Goal: Task Accomplishment & Management: Complete application form

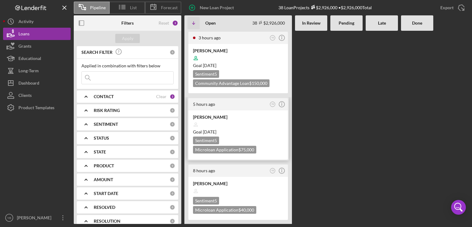
click at [264, 119] on div at bounding box center [238, 125] width 90 height 12
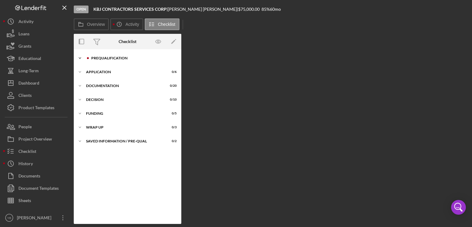
click at [115, 57] on div "Prequalification" at bounding box center [132, 58] width 82 height 4
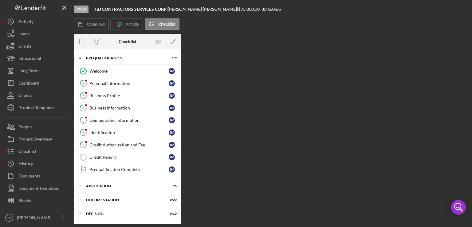
click at [117, 144] on div "Credit Authorization and Fee" at bounding box center [128, 144] width 79 height 5
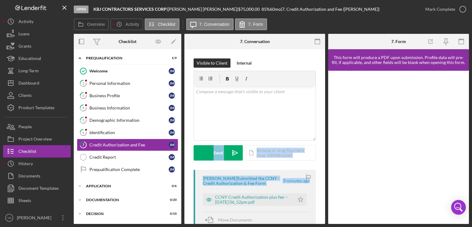
drag, startPoint x: 325, startPoint y: 133, endPoint x: 322, endPoint y: 178, distance: 45.6
click at [322, 178] on div "Overview Internal Workflow Stage Open Icon/Dropdown Arrow Archive (can unarchiv…" at bounding box center [271, 129] width 395 height 190
click at [95, 134] on link "6 Identification [PERSON_NAME]" at bounding box center [127, 132] width 101 height 12
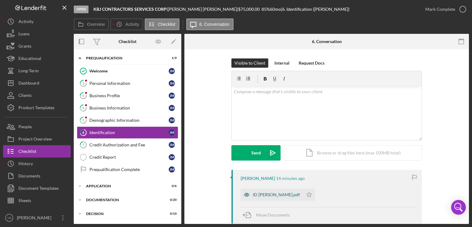
click at [257, 192] on div "ID [PERSON_NAME].pdf" at bounding box center [276, 194] width 47 height 5
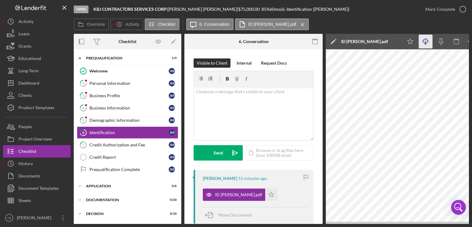
click at [427, 43] on icon "Icon/Download" at bounding box center [426, 42] width 14 height 14
click at [111, 107] on div "Business Information" at bounding box center [128, 107] width 79 height 5
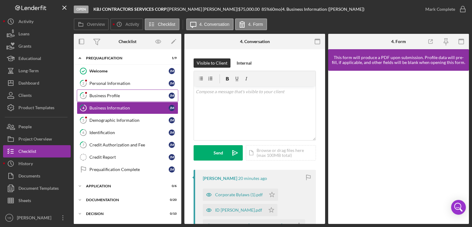
click at [107, 95] on div "Business Profile" at bounding box center [128, 95] width 79 height 5
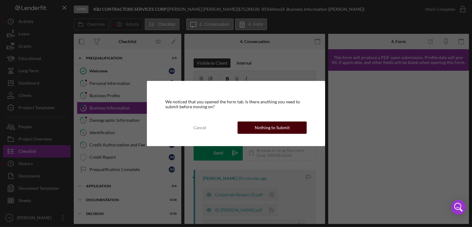
click at [255, 128] on button "Nothing to Submit" at bounding box center [271, 127] width 69 height 12
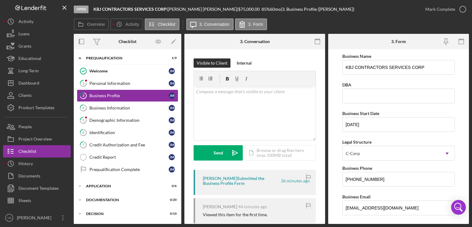
drag, startPoint x: 469, startPoint y: 87, endPoint x: 468, endPoint y: 91, distance: 4.0
click at [468, 91] on div "Open KBJ CONTRACTORS SERVICES CORP | [PERSON_NAME] | $75,000.00 85 % 60 mo | 3.…" at bounding box center [236, 113] width 472 height 227
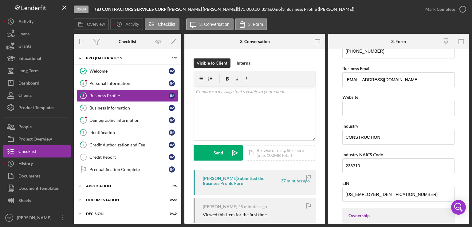
scroll to position [126, 0]
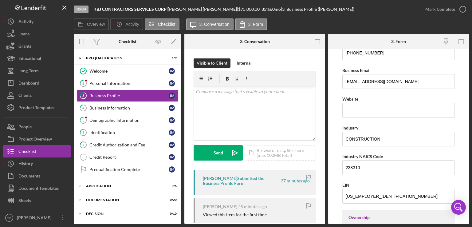
drag, startPoint x: 469, startPoint y: 115, endPoint x: 468, endPoint y: 91, distance: 23.4
click at [468, 91] on div "Open KBJ CONTRACTORS SERVICES CORP | [PERSON_NAME] | $75,000.00 85 % 60 mo | 3.…" at bounding box center [236, 113] width 472 height 227
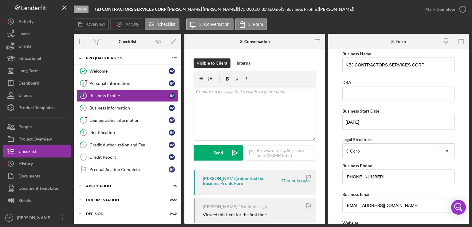
scroll to position [1, 0]
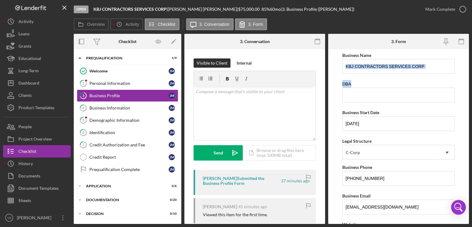
drag, startPoint x: 469, startPoint y: 72, endPoint x: 468, endPoint y: 89, distance: 16.6
click at [468, 89] on div "Open KBJ CONTRACTORS SERVICES CORP | [PERSON_NAME] | $75,000.00 85 % 60 mo | 3.…" at bounding box center [236, 113] width 472 height 227
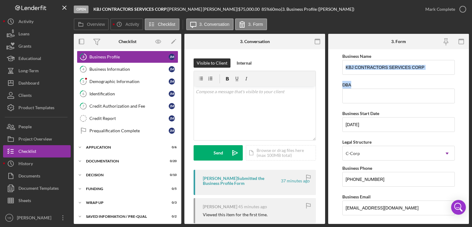
scroll to position [39, 0]
click at [110, 143] on div "Icon/Expander Application 0 / 6" at bounding box center [127, 146] width 107 height 12
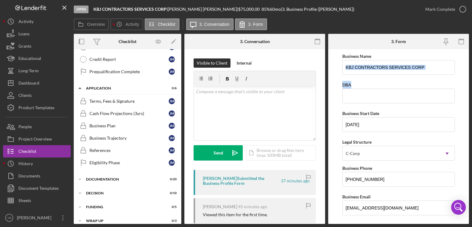
scroll to position [116, 0]
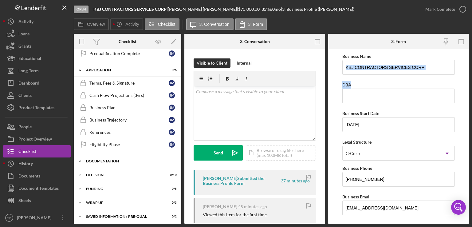
click at [115, 159] on div "Documentation" at bounding box center [130, 161] width 88 height 4
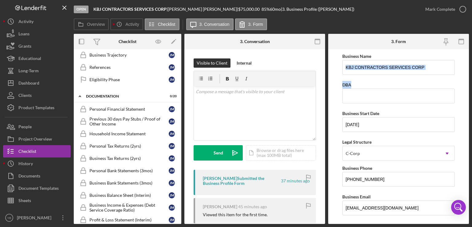
scroll to position [184, 0]
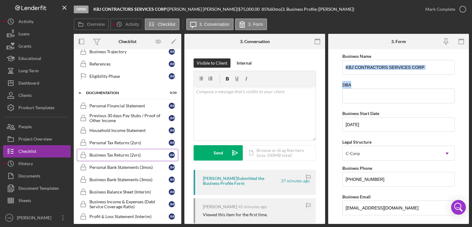
click at [118, 155] on link "Business Tax Returns (2yrs) Business Tax Returns (2yrs) [PERSON_NAME]" at bounding box center [127, 155] width 101 height 12
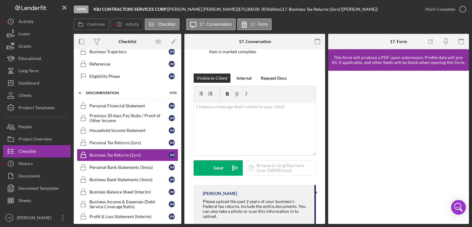
scroll to position [80, 0]
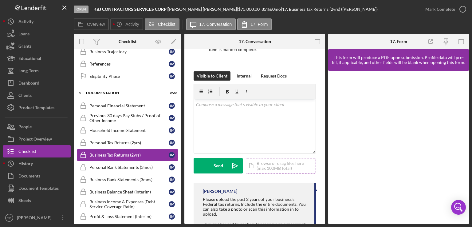
click at [276, 166] on div "Icon/Document Browse or drag files here (max 100MB total) Tap to choose files o…" at bounding box center [281, 165] width 70 height 15
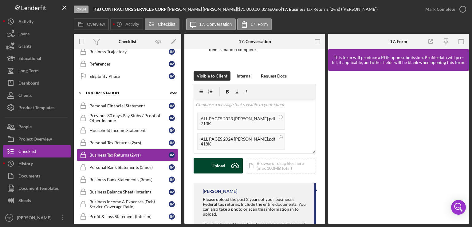
click at [209, 168] on button "Upload Icon/Upload" at bounding box center [217, 165] width 49 height 15
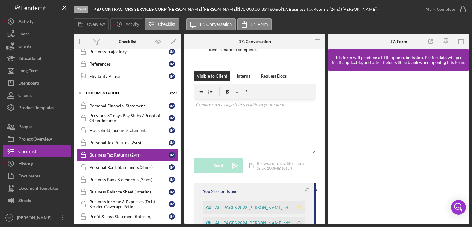
click at [293, 208] on icon "Icon/Star" at bounding box center [299, 207] width 12 height 12
click at [296, 223] on polygon "button" at bounding box center [298, 222] width 5 height 5
click at [449, 6] on div "Mark Complete" at bounding box center [440, 9] width 30 height 12
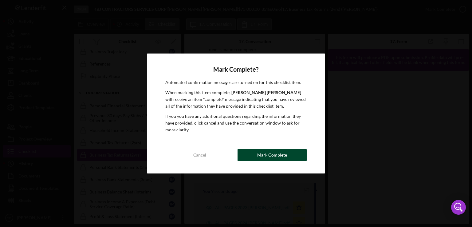
click at [288, 156] on button "Mark Complete" at bounding box center [271, 155] width 69 height 12
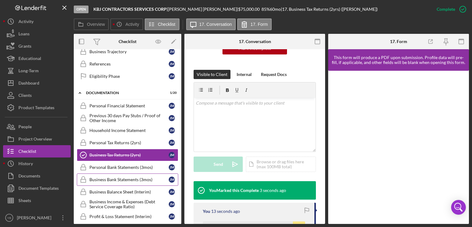
click at [124, 177] on div "Business Bank Statements (3mos)" at bounding box center [128, 179] width 79 height 5
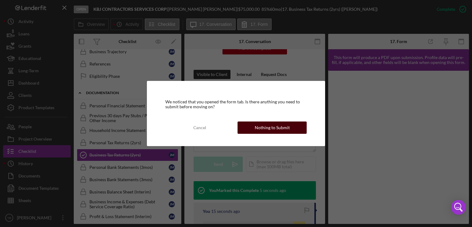
click at [251, 129] on button "Nothing to Submit" at bounding box center [271, 127] width 69 height 12
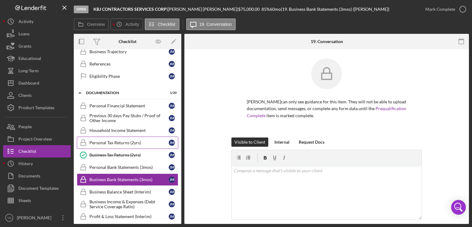
click at [129, 142] on div "Personal Tax Returns (2yrs)" at bounding box center [128, 142] width 79 height 5
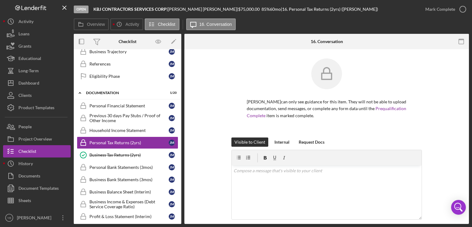
click at [455, 160] on div "Visible to Client Internal Request Docs v Color teal Color pink Remove color Ad…" at bounding box center [326, 192] width 266 height 111
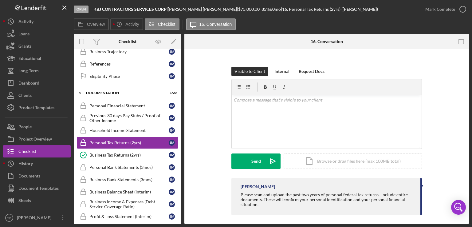
scroll to position [74, 0]
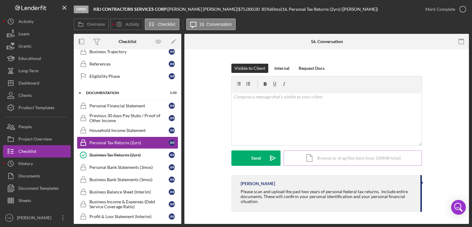
click at [324, 158] on div "Icon/Document Browse or drag files here (max 100MB total) Tap to choose files o…" at bounding box center [352, 157] width 138 height 15
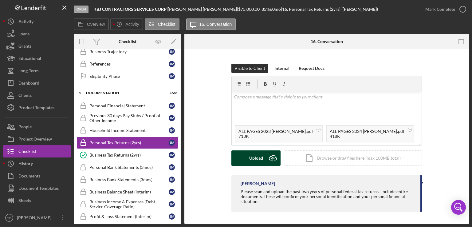
click at [241, 160] on button "Upload Icon/Upload" at bounding box center [255, 157] width 49 height 15
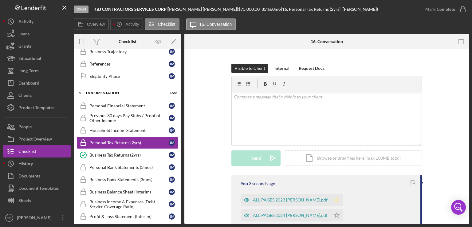
click at [330, 200] on icon "Icon/Star" at bounding box center [336, 199] width 12 height 12
click at [343, 209] on icon "Icon/Star" at bounding box center [336, 215] width 12 height 12
click at [432, 12] on div "Mark Complete" at bounding box center [440, 9] width 30 height 12
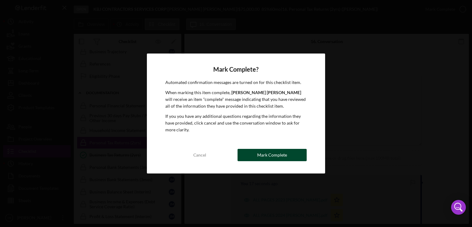
click at [285, 155] on div "Mark Complete" at bounding box center [272, 155] width 30 height 12
